Goal: Task Accomplishment & Management: Use online tool/utility

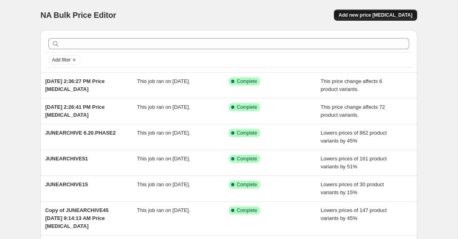
click at [364, 15] on span "Add new price change job" at bounding box center [376, 15] width 74 height 6
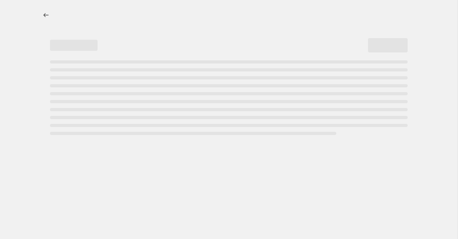
select select "percentage"
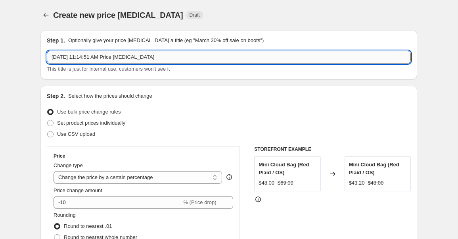
click at [177, 59] on input "Sep 1, 2025, 11:14:51 AM Price change job" at bounding box center [229, 57] width 364 height 13
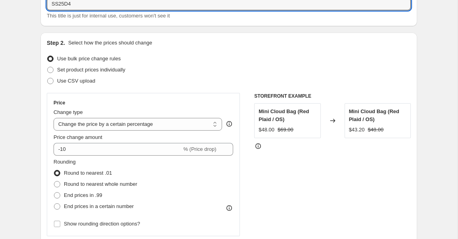
scroll to position [65, 0]
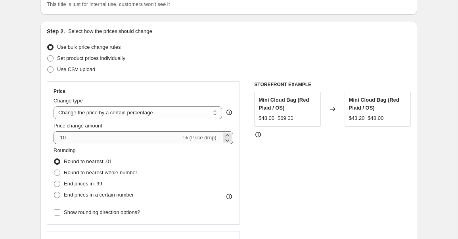
type input "SS25D4"
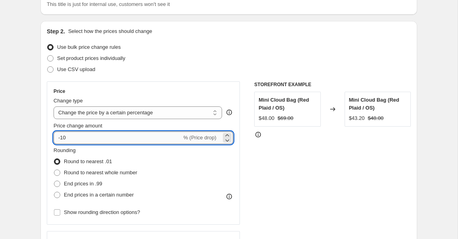
click at [106, 143] on input "-10" at bounding box center [118, 137] width 128 height 13
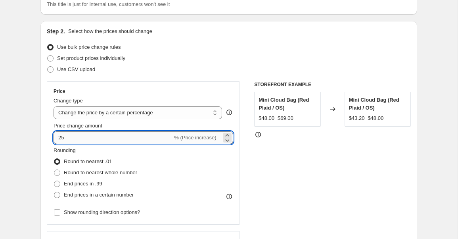
type input "2"
type input "-25"
click at [84, 171] on span "Round to nearest whole number" at bounding box center [100, 172] width 73 height 6
click at [54, 170] on input "Round to nearest whole number" at bounding box center [54, 169] width 0 height 0
radio input "true"
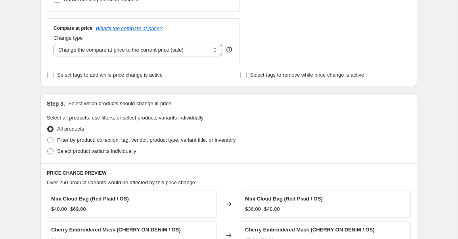
scroll to position [279, 0]
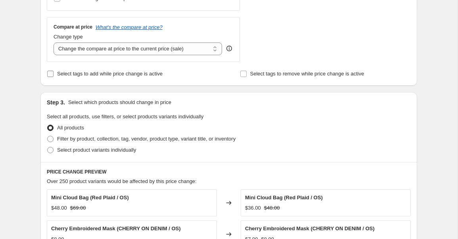
click at [97, 75] on span "Select tags to add while price change is active" at bounding box center [110, 74] width 106 height 6
click at [54, 75] on input "Select tags to add while price change is active" at bounding box center [50, 74] width 6 height 6
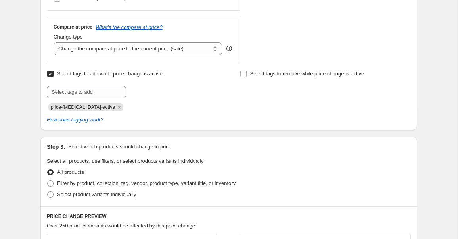
click at [98, 75] on span "Select tags to add while price change is active" at bounding box center [110, 74] width 106 height 6
click at [54, 75] on input "Select tags to add while price change is active" at bounding box center [50, 74] width 6 height 6
checkbox input "false"
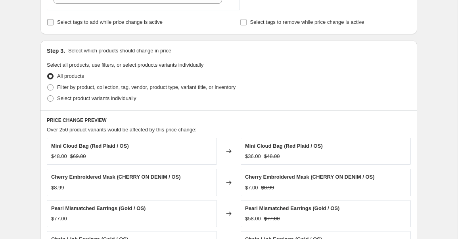
scroll to position [329, 0]
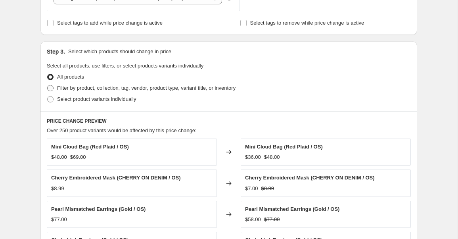
click at [75, 90] on span "Filter by product, collection, tag, vendor, product type, variant title, or inv…" at bounding box center [146, 88] width 179 height 6
click at [48, 85] on input "Filter by product, collection, tag, vendor, product type, variant title, or inv…" at bounding box center [47, 85] width 0 height 0
radio input "true"
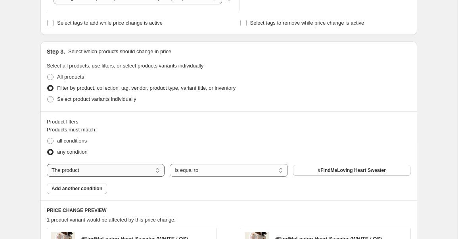
click at [149, 171] on select "The product The product's collection The product's tag The product's vendor The…" at bounding box center [106, 170] width 118 height 13
select select "tag"
click at [350, 172] on span "0124 ATS-25%" at bounding box center [352, 170] width 32 height 6
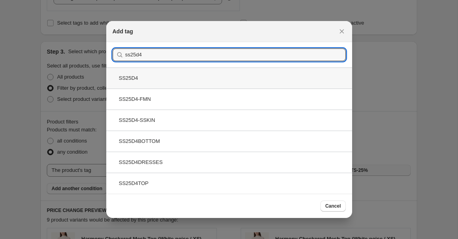
type input "ss25d4"
click at [153, 80] on div "SS25D4" at bounding box center [229, 77] width 246 height 21
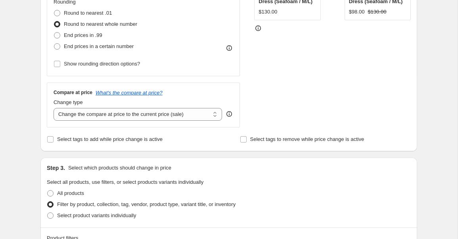
scroll to position [208, 0]
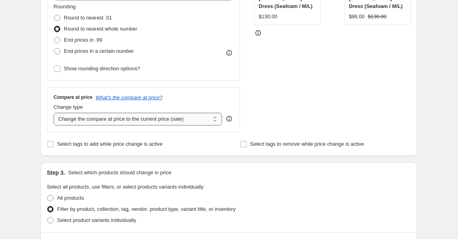
click at [123, 122] on select "Change the compare at price to the current price (sale) Change the compare at p…" at bounding box center [138, 119] width 169 height 13
click at [54, 113] on select "Change the compare at price to the current price (sale) Change the compare at p…" at bounding box center [138, 119] width 169 height 13
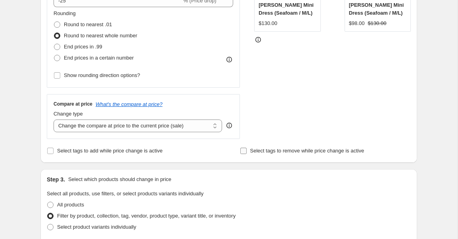
scroll to position [201, 0]
click at [143, 153] on span "Select tags to add while price change is active" at bounding box center [110, 151] width 106 height 6
click at [54, 153] on input "Select tags to add while price change is active" at bounding box center [50, 151] width 6 height 6
checkbox input "true"
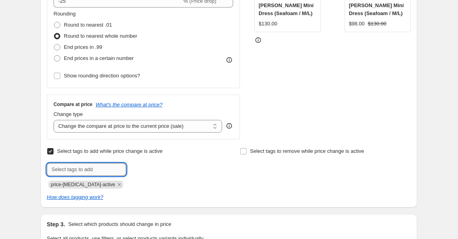
click at [104, 163] on input "text" at bounding box center [86, 169] width 79 height 13
type input "h"
paste input "tag__hot_Final_Sale"
type input "tag__hot_Final_Sale"
click at [143, 169] on span "Add tag__hot_Fin..." at bounding box center [155, 168] width 44 height 6
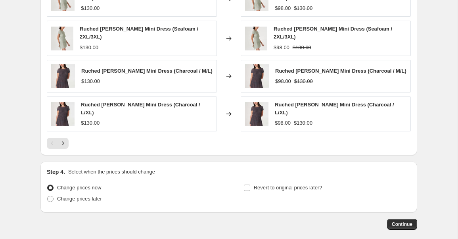
scroll to position [688, 0]
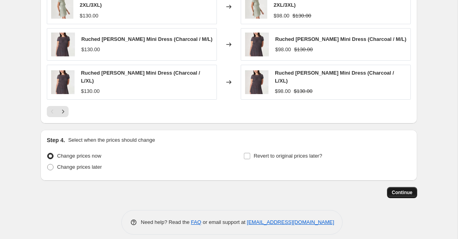
click at [414, 187] on button "Continue" at bounding box center [402, 192] width 30 height 11
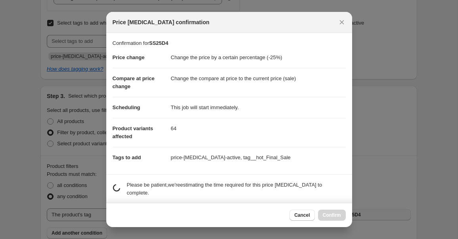
scroll to position [0, 0]
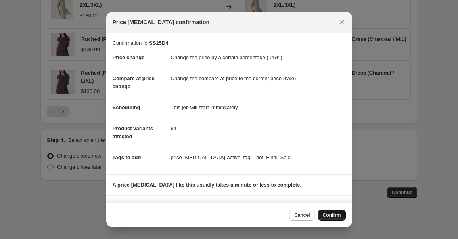
click at [331, 216] on span "Confirm" at bounding box center [332, 215] width 18 height 6
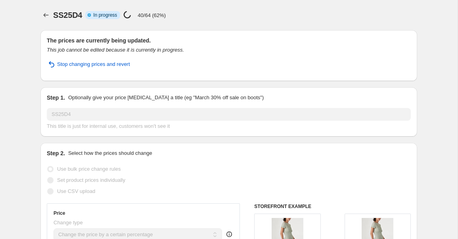
select select "percentage"
select select "tag"
